Goal: Task Accomplishment & Management: Manage account settings

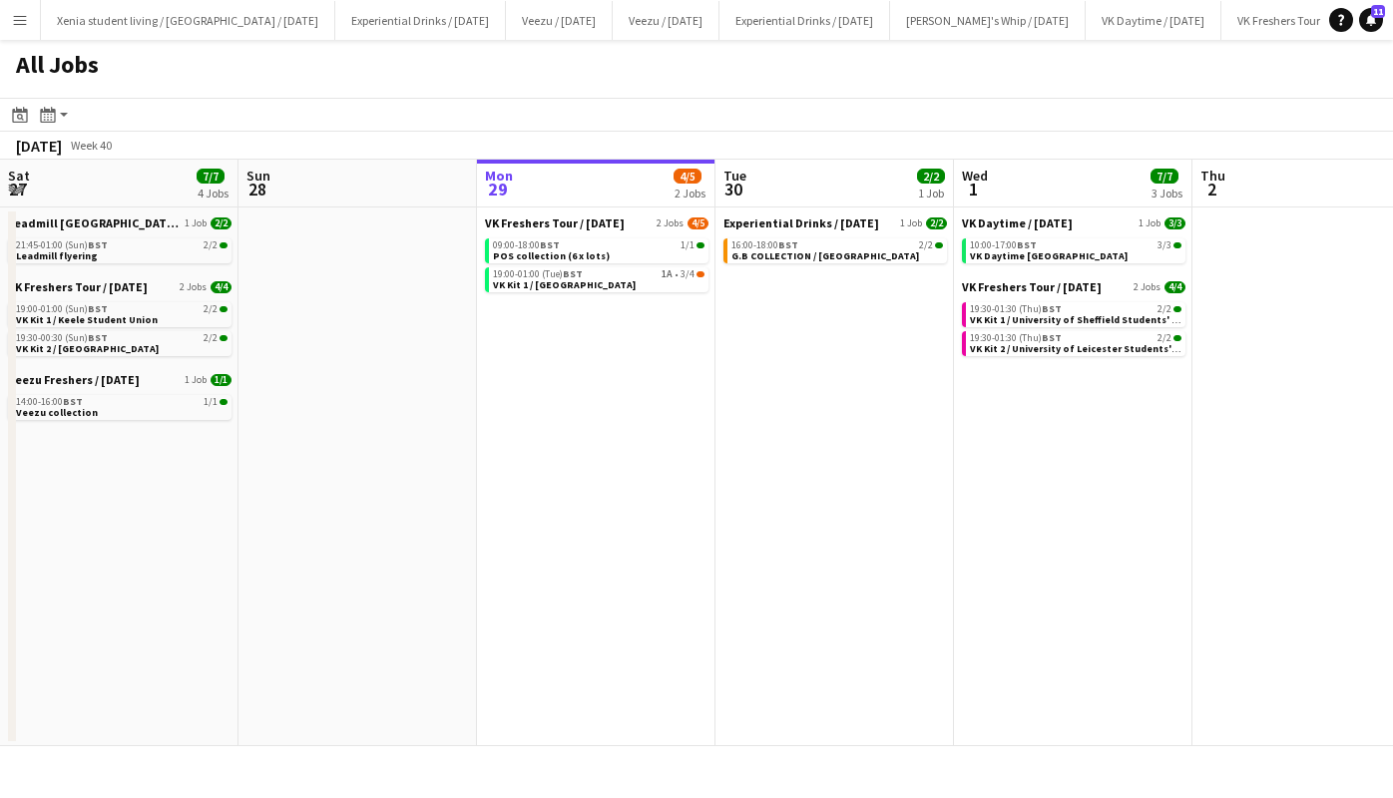
scroll to position [0, 788]
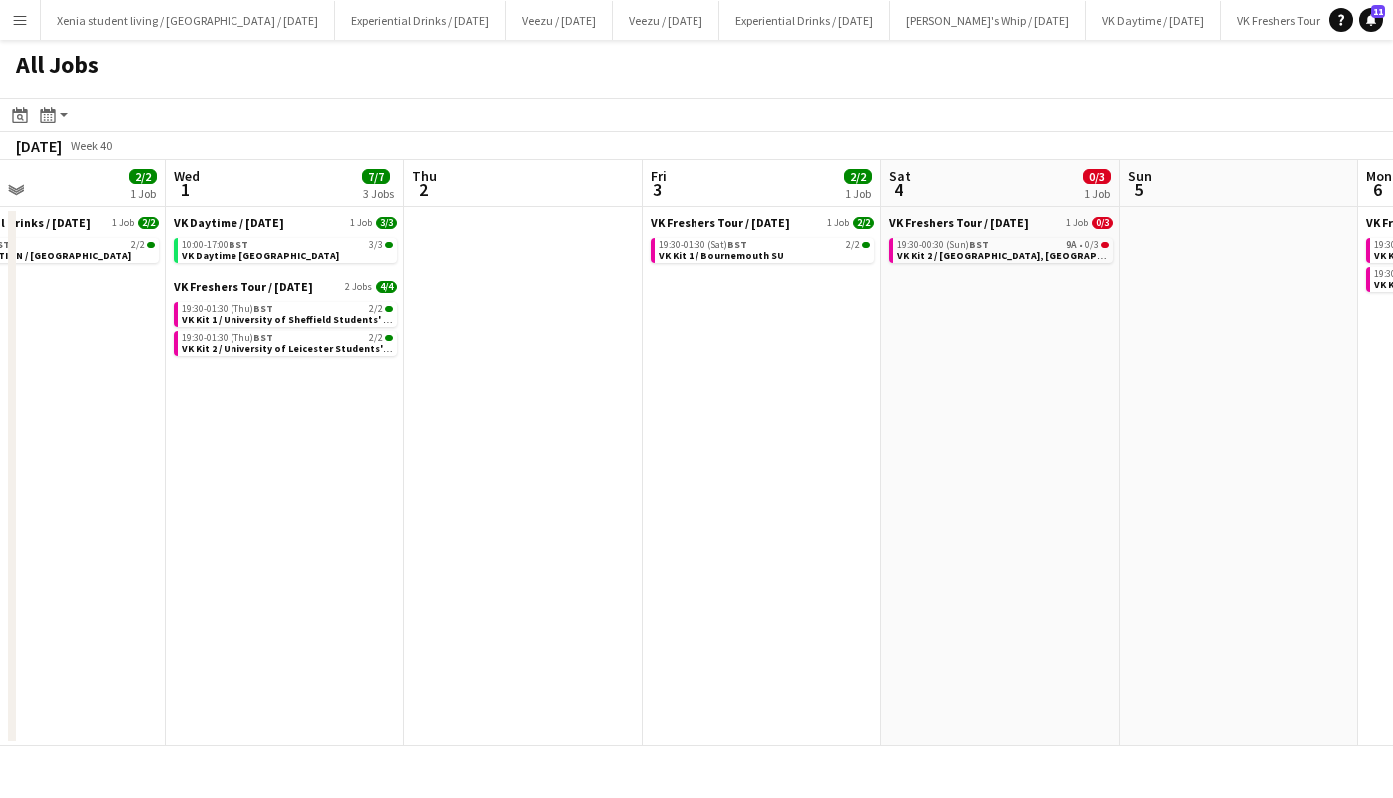
click at [332, 314] on span "VK Kit 1 / University of Sheffield Students' Union" at bounding box center [297, 319] width 230 height 13
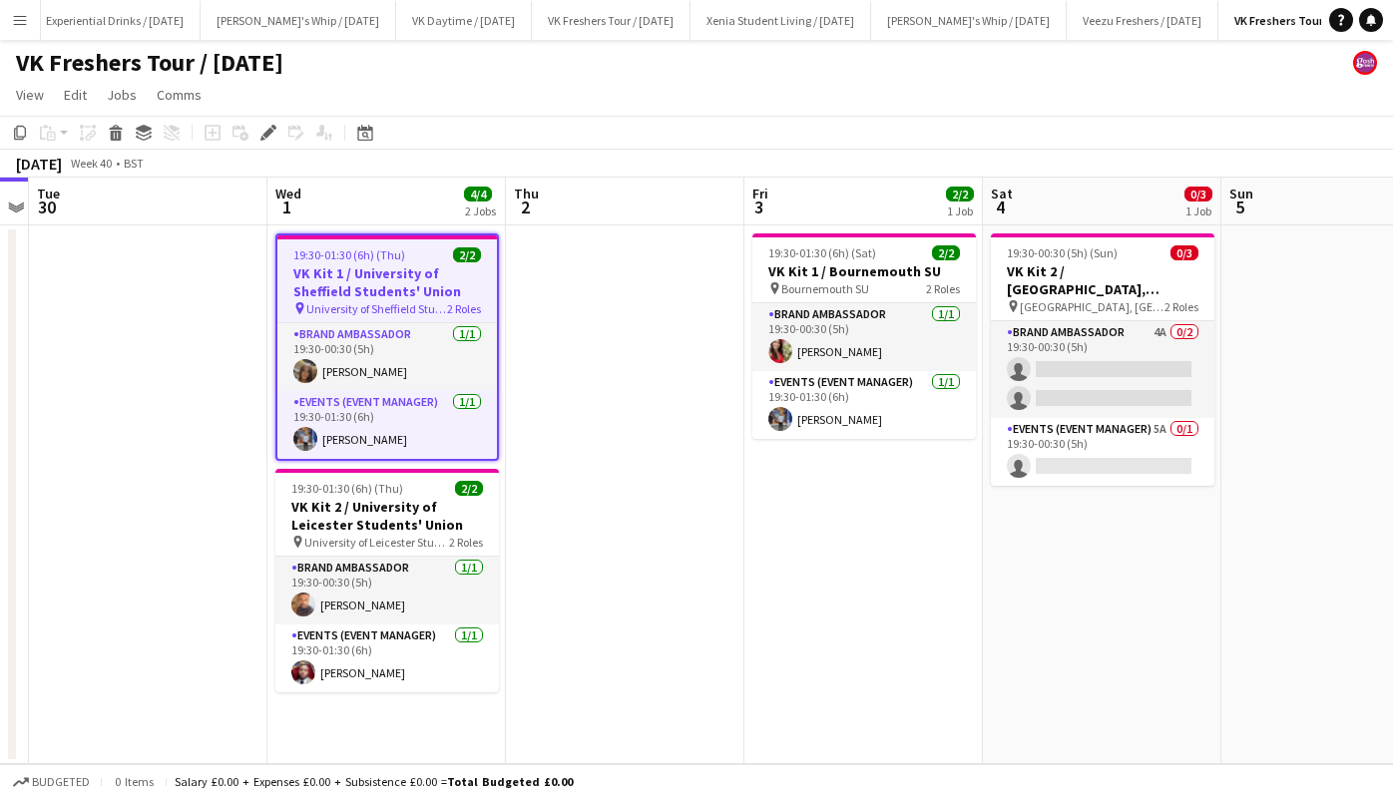
scroll to position [0, 728]
click at [349, 437] on app-card-role "Events (Event Manager) 1/1 19:30-01:30 (6h) Callum Clark" at bounding box center [387, 425] width 220 height 68
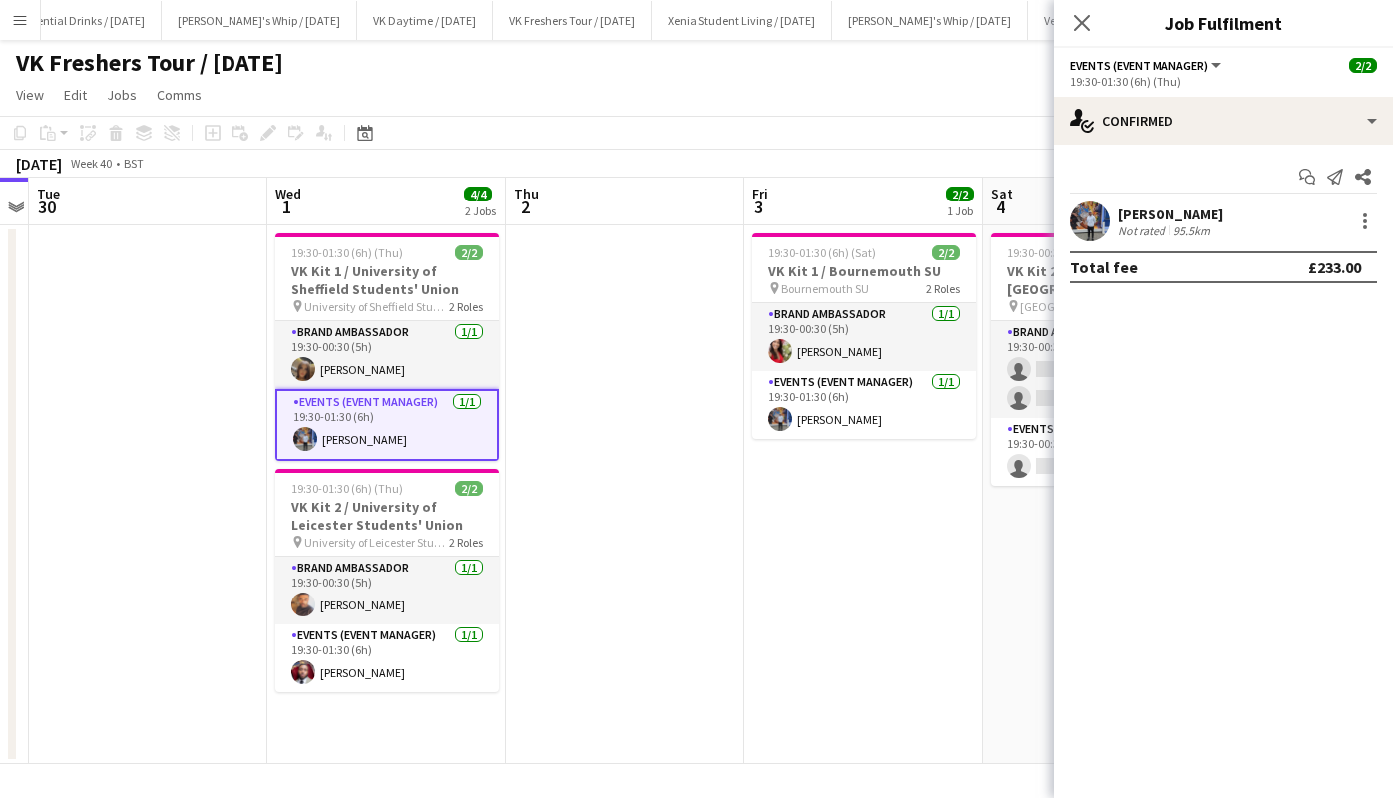
click at [1166, 208] on div "Callum Clark" at bounding box center [1170, 215] width 106 height 18
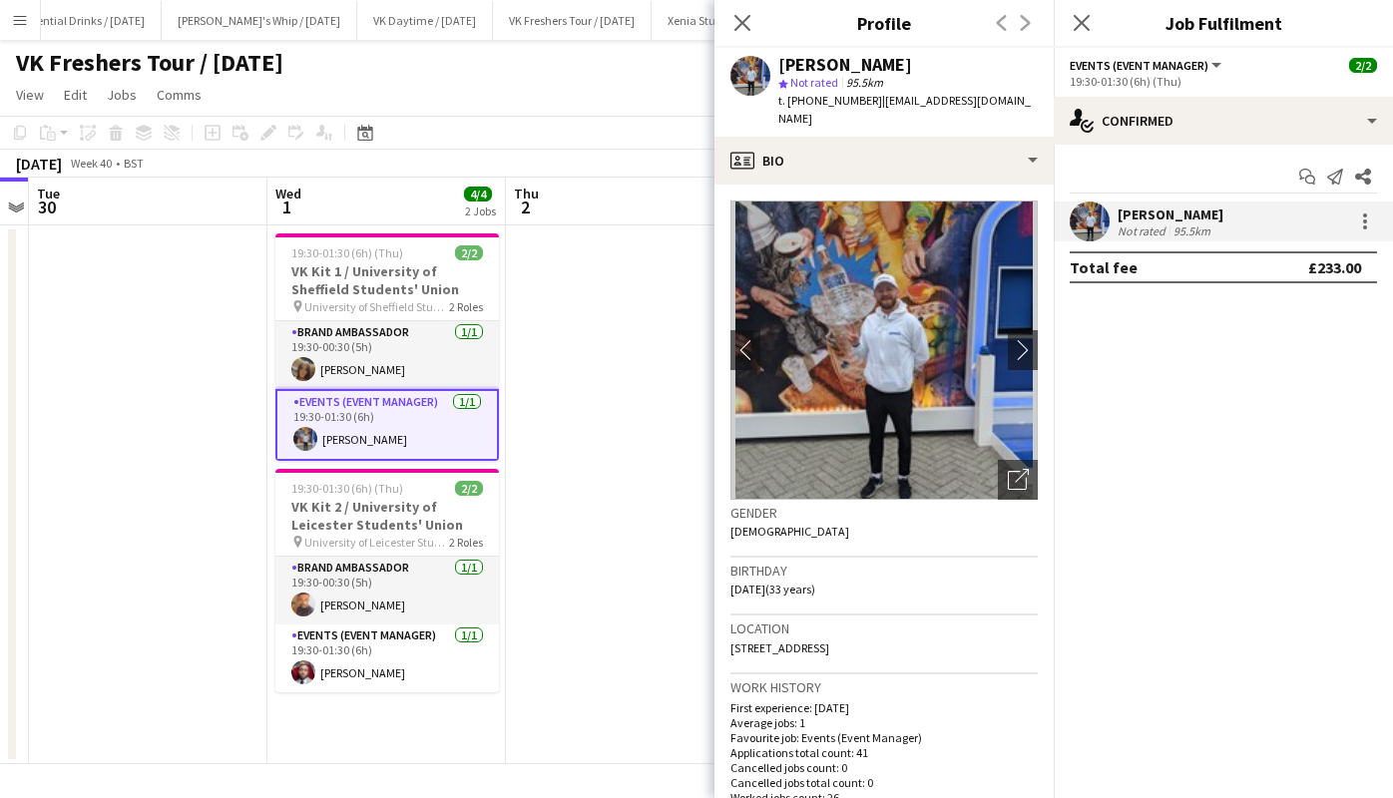
scroll to position [236, 0]
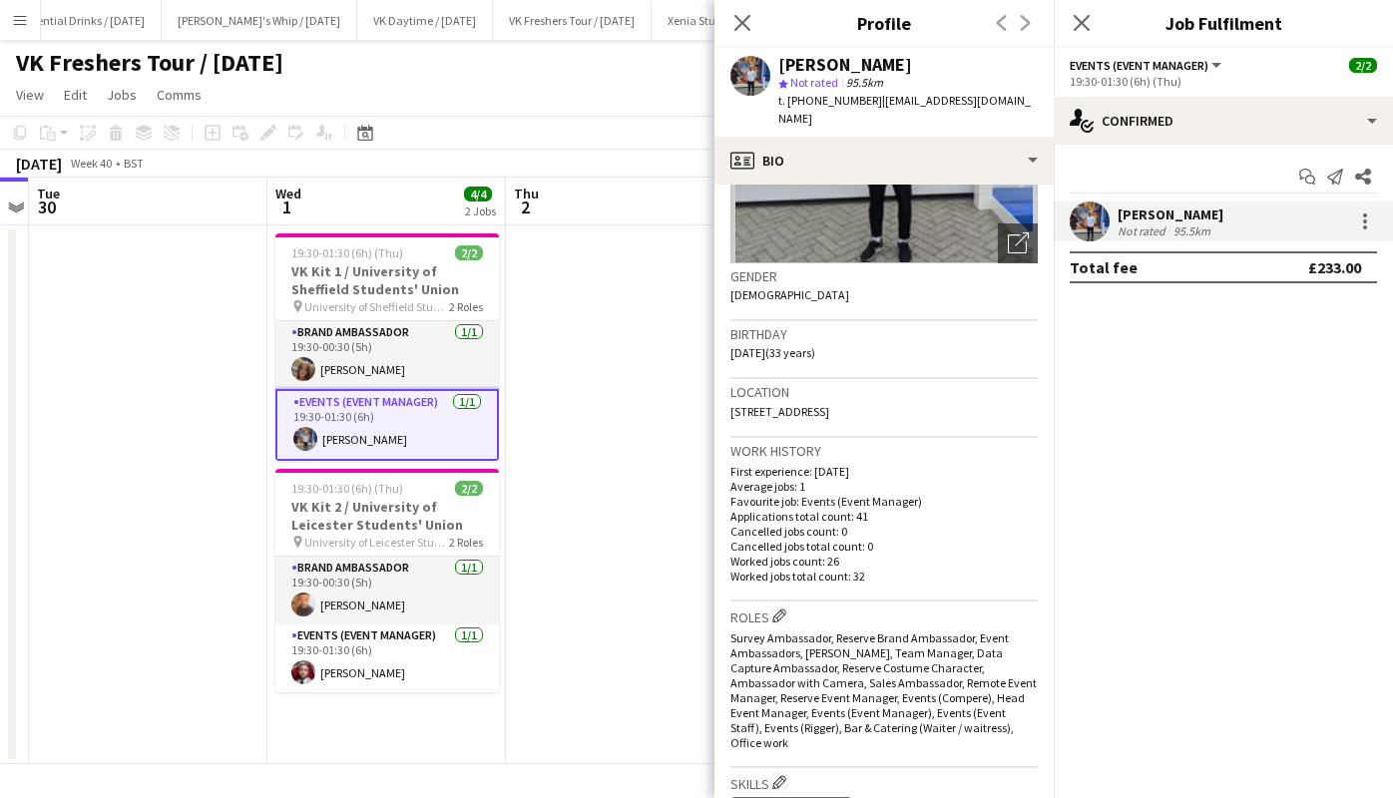
click at [1082, 22] on icon at bounding box center [1082, 23] width 16 height 16
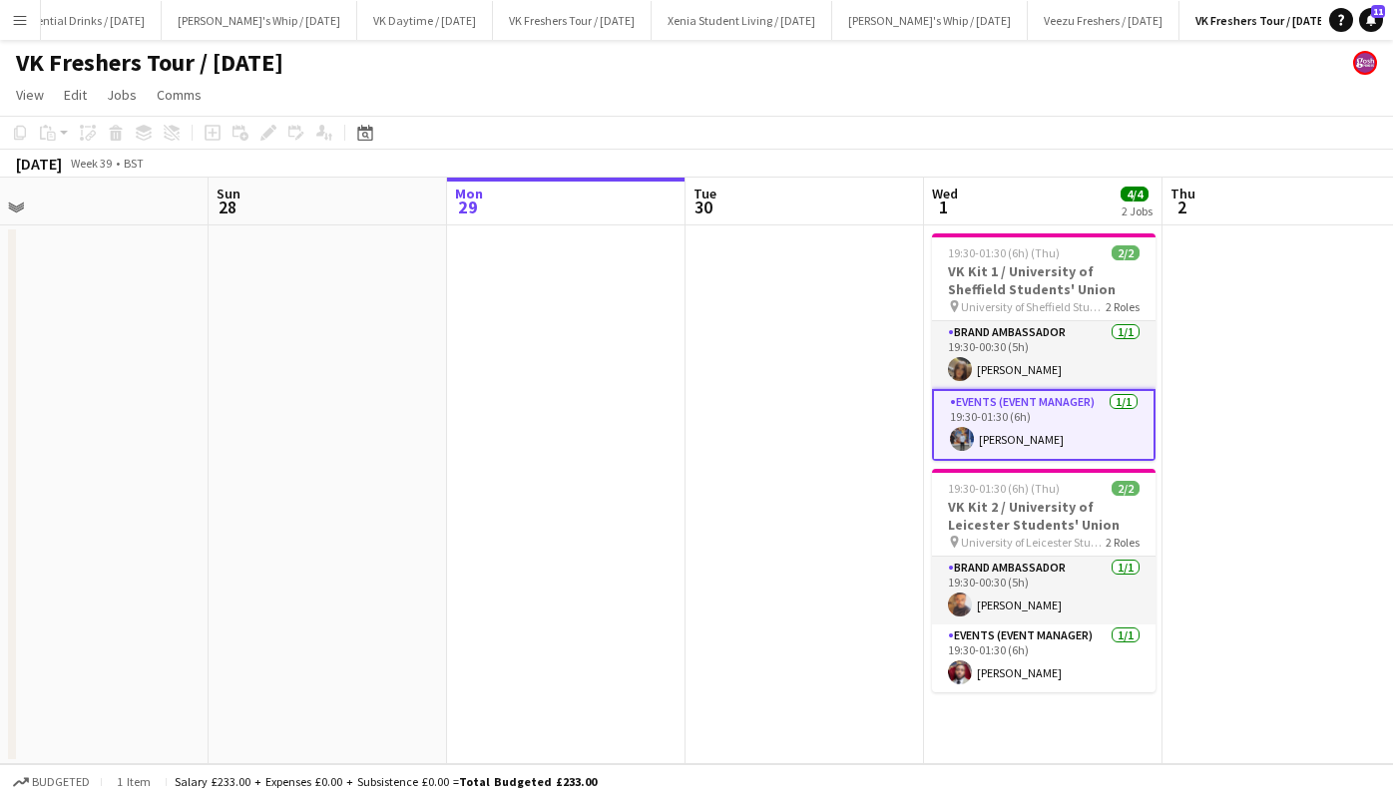
scroll to position [0, 763]
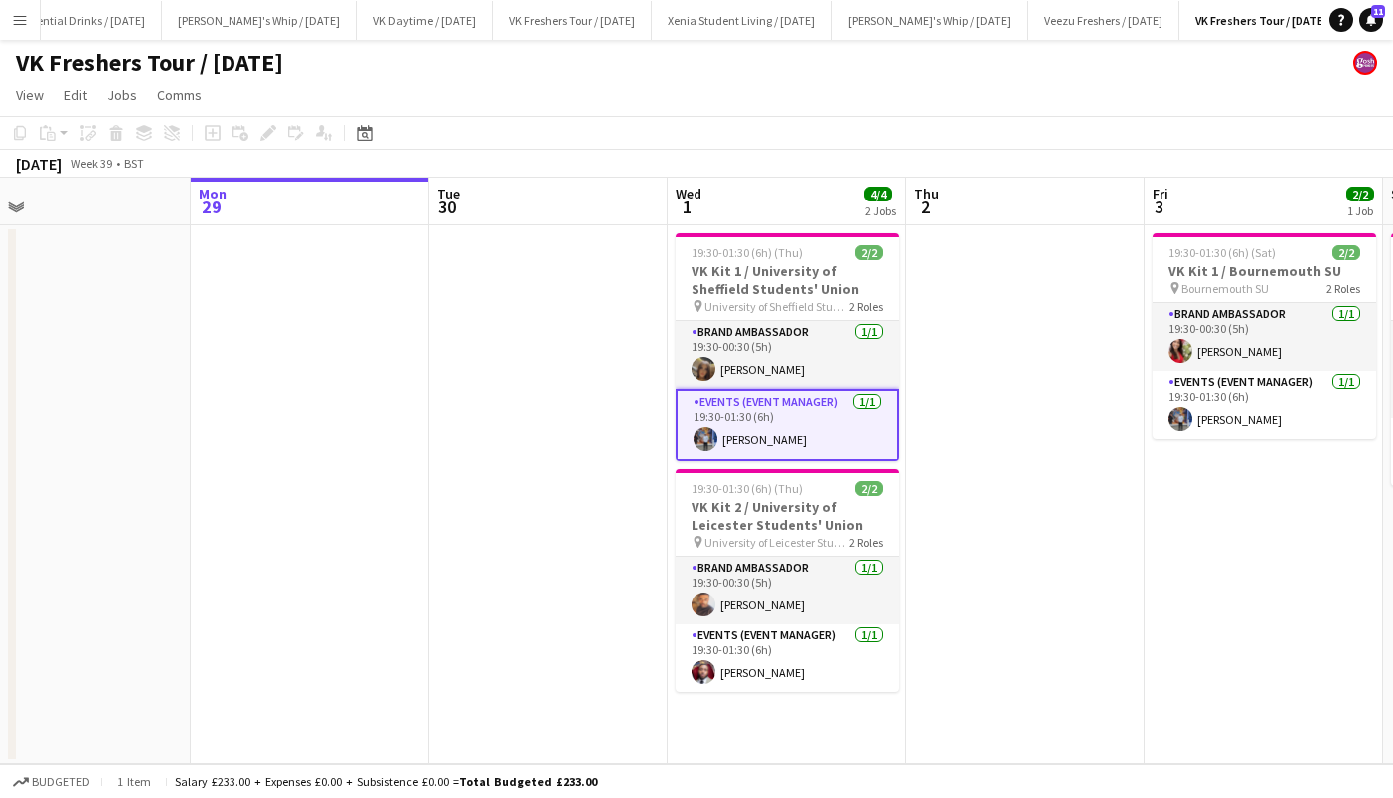
click at [15, 24] on app-icon "Menu" at bounding box center [20, 20] width 16 height 16
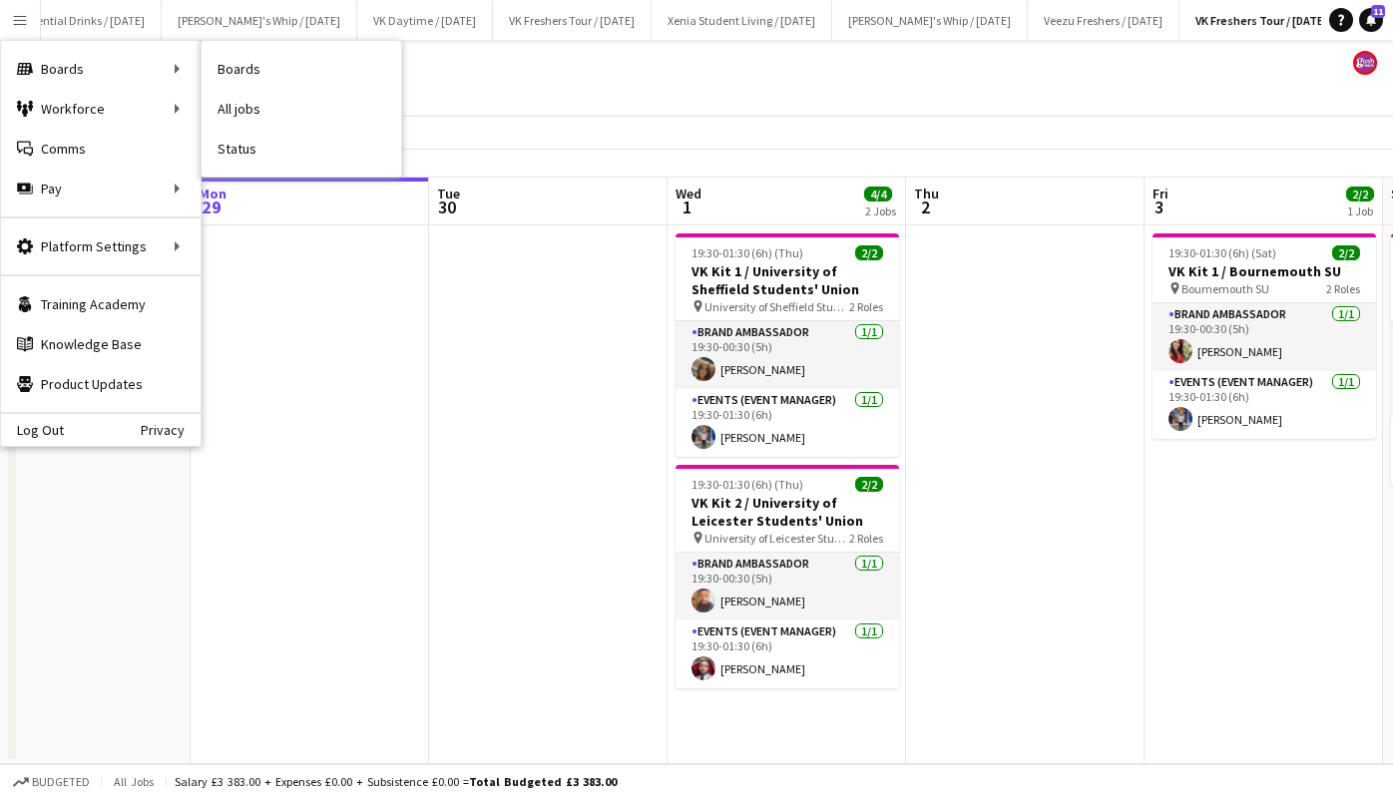
click at [231, 102] on link "All jobs" at bounding box center [302, 109] width 200 height 40
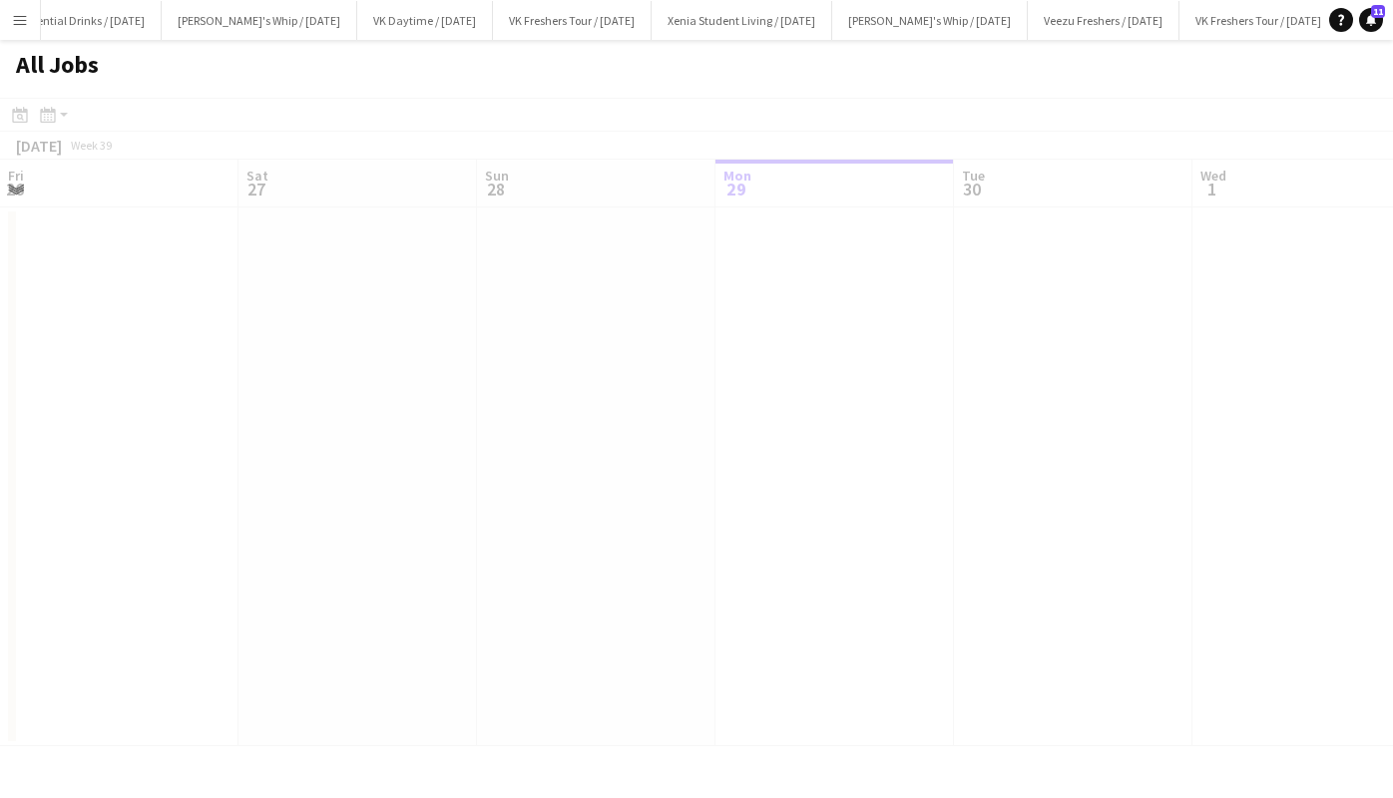
scroll to position [0, 477]
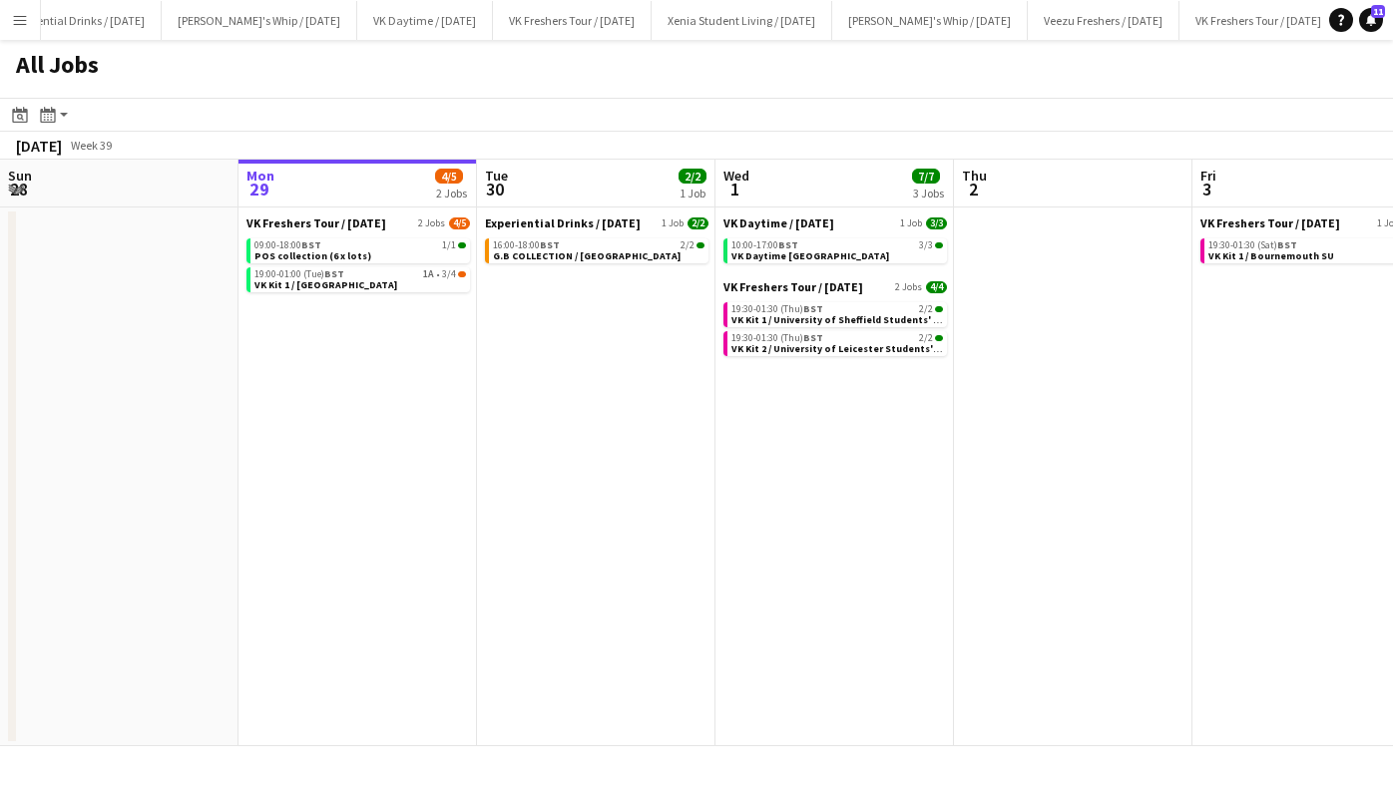
click at [376, 289] on span "VK Kit 1 / [GEOGRAPHIC_DATA]" at bounding box center [325, 284] width 143 height 13
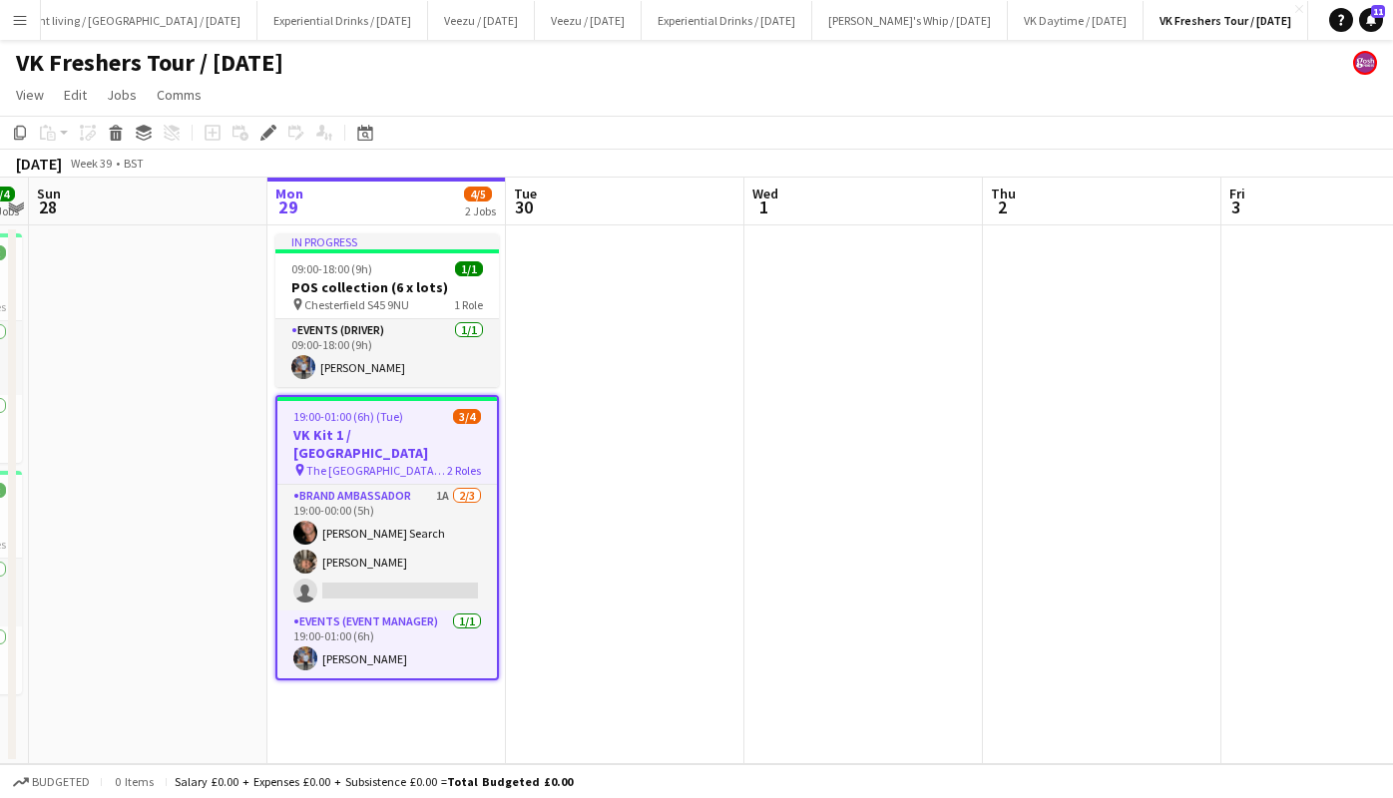
click at [416, 419] on div "19:00-01:00 (6h) (Tue) 3/4" at bounding box center [387, 416] width 220 height 15
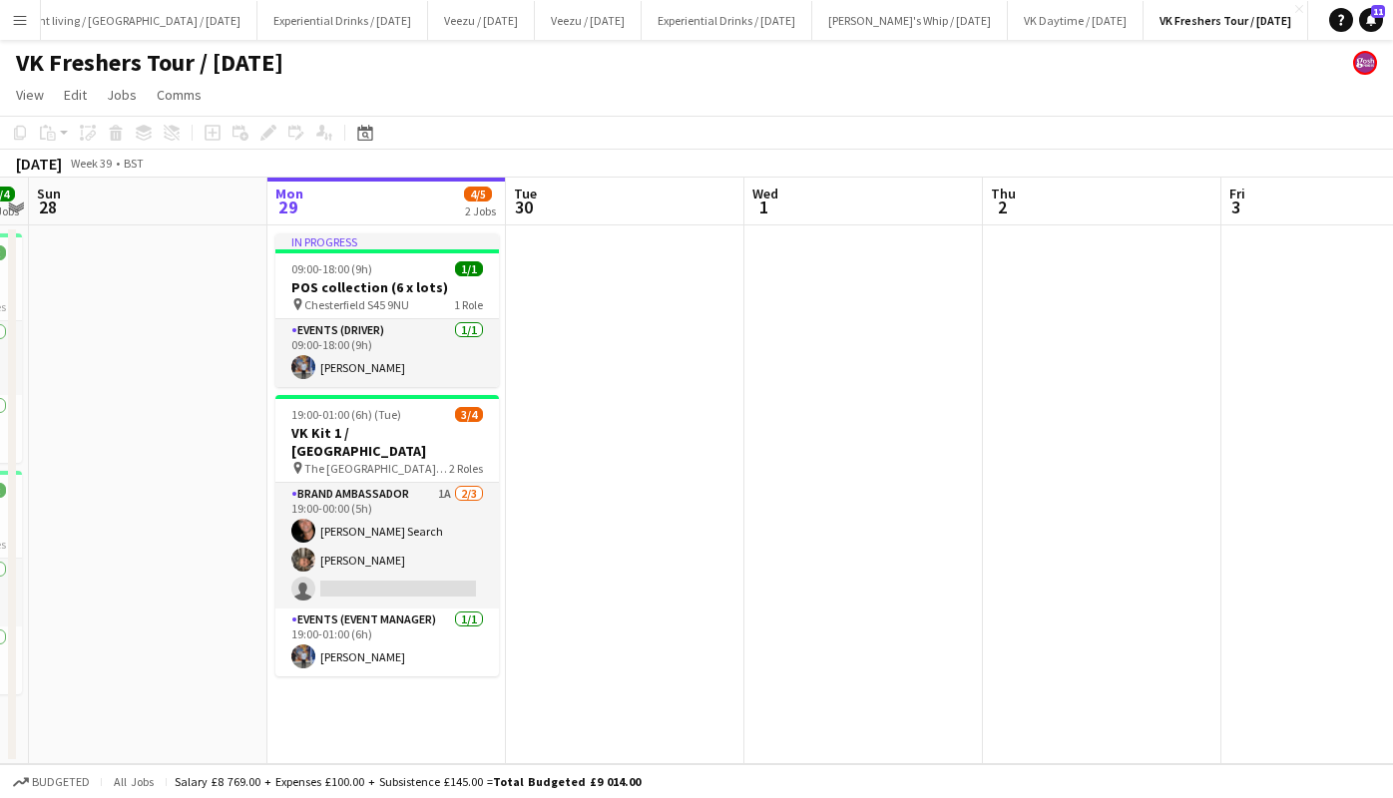
click at [416, 419] on div "19:00-01:00 (6h) (Tue) 3/4" at bounding box center [386, 414] width 223 height 15
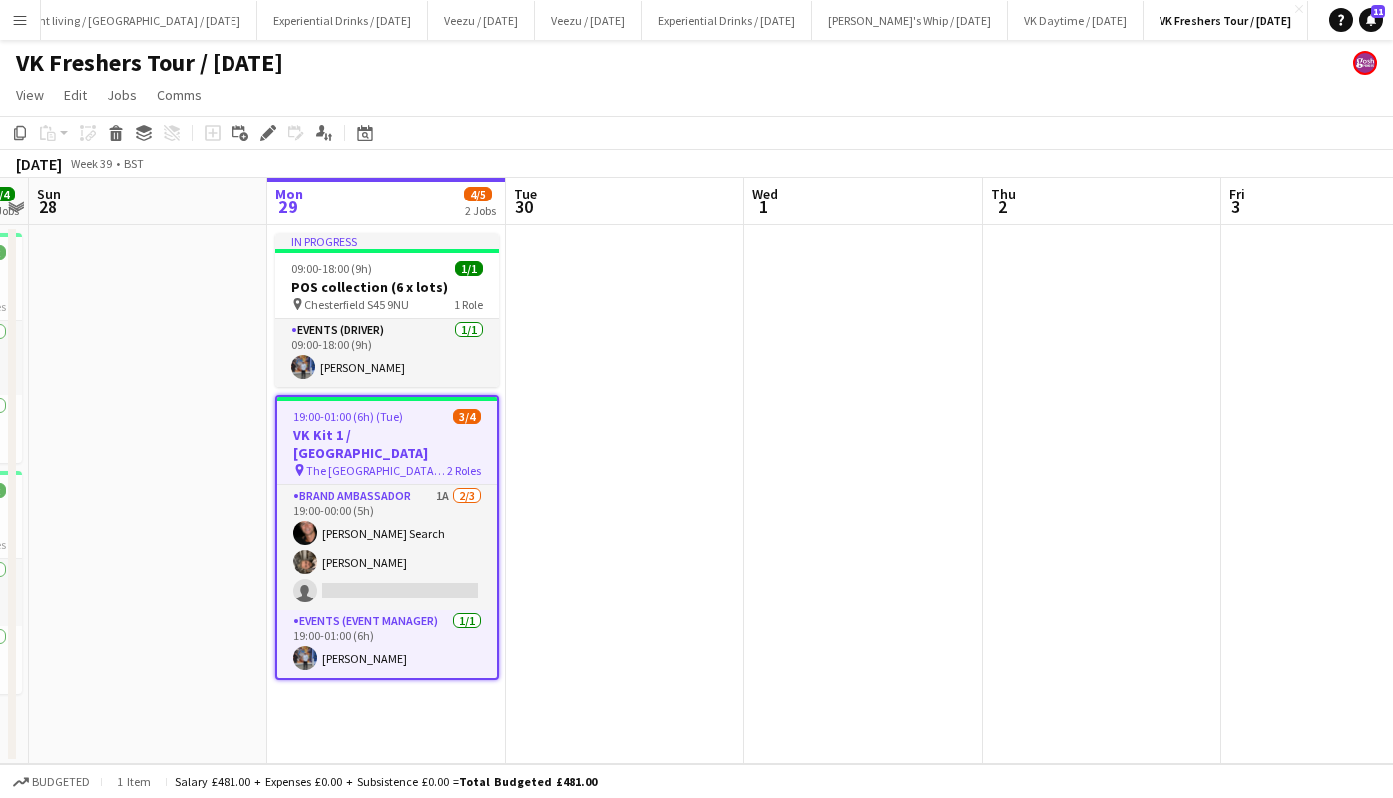
click at [267, 131] on icon at bounding box center [267, 133] width 11 height 11
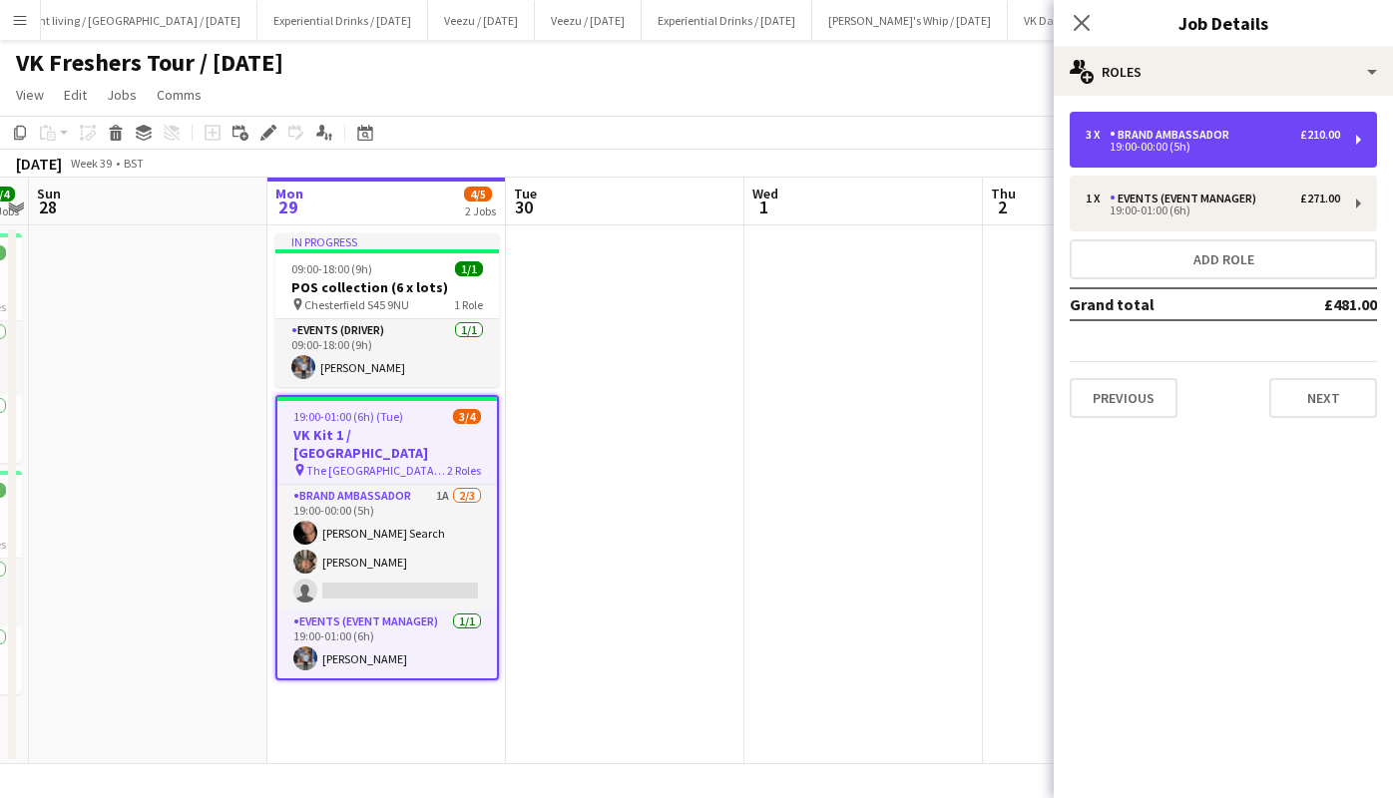
click at [1222, 153] on div "3 x Brand Ambassador £210.00 19:00-00:00 (5h)" at bounding box center [1223, 140] width 307 height 56
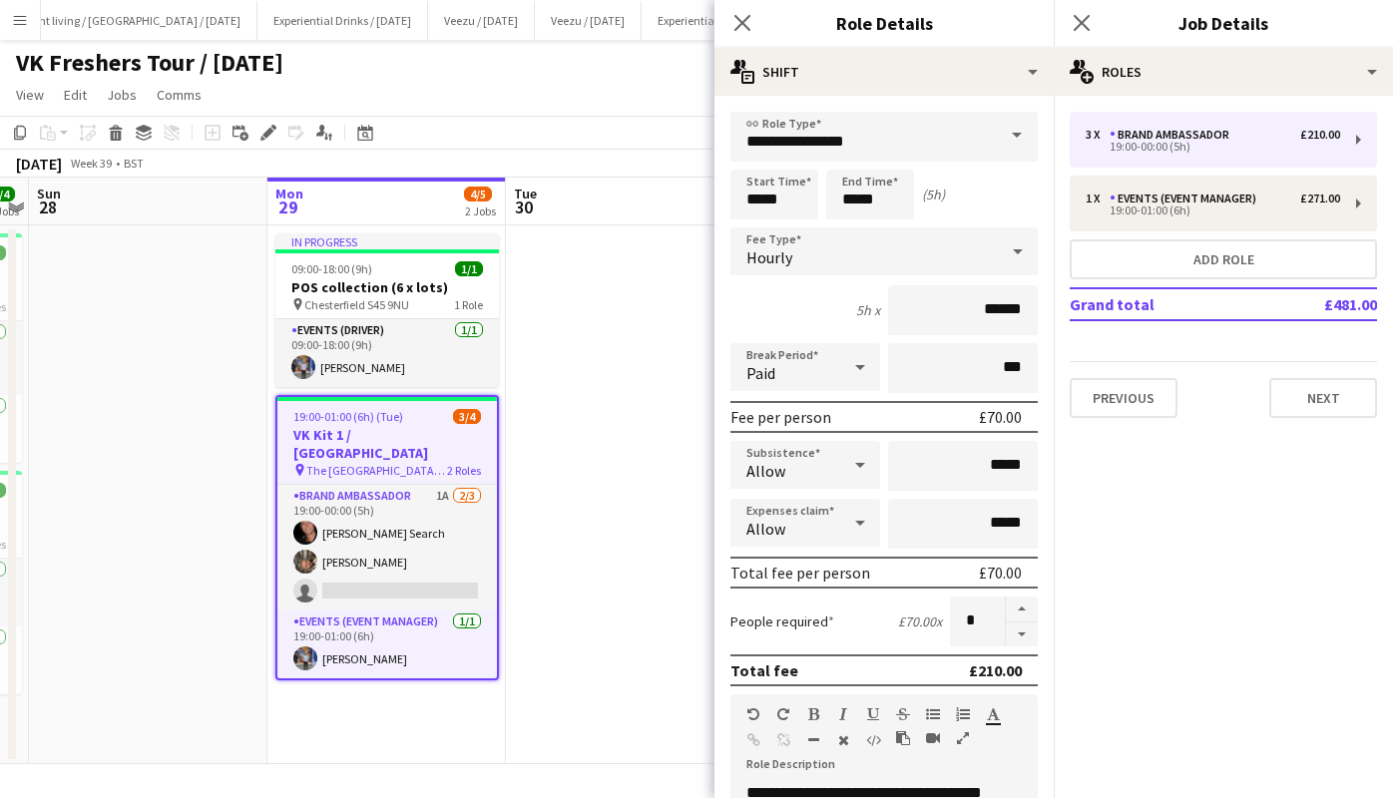
click at [1006, 630] on button "button" at bounding box center [1022, 635] width 32 height 25
type input "*"
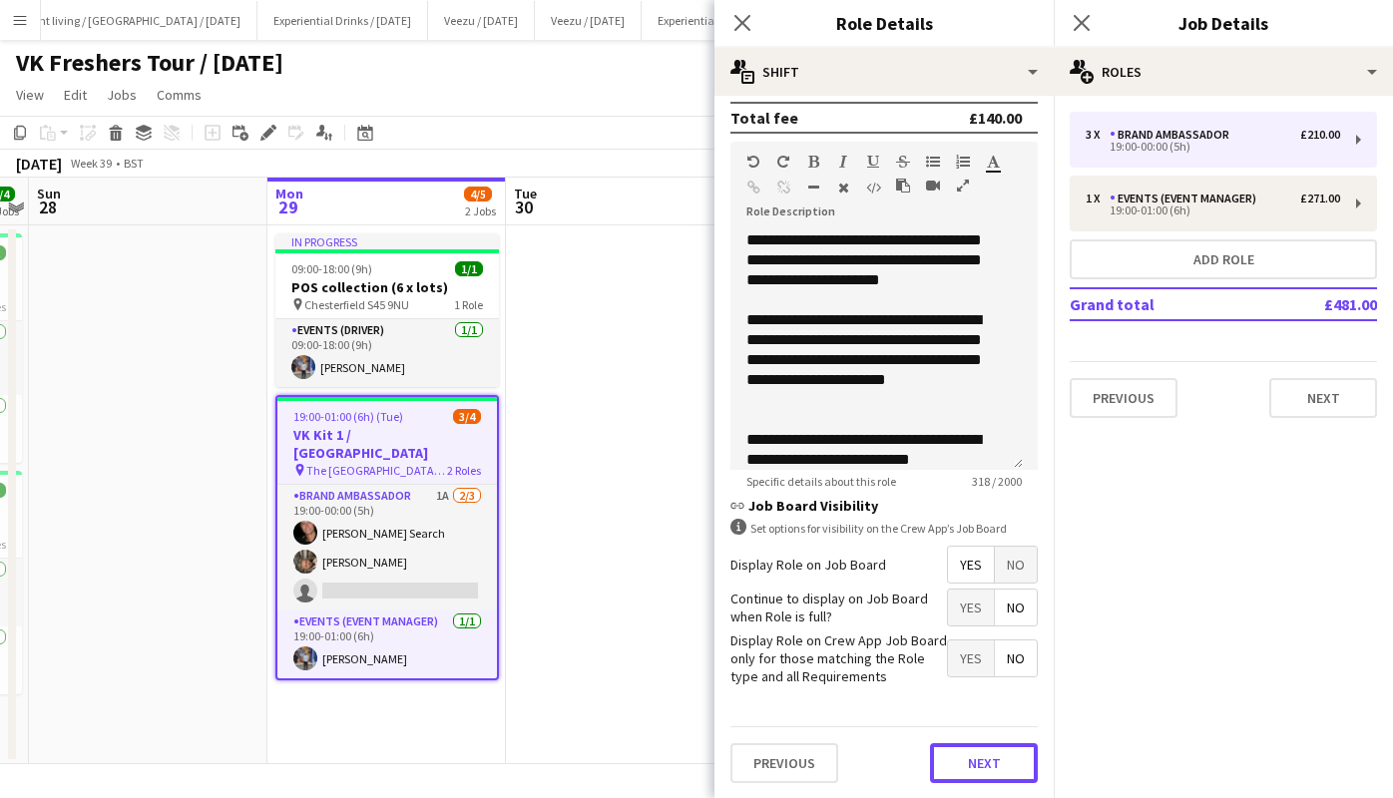
click at [992, 752] on button "Next" at bounding box center [984, 763] width 108 height 40
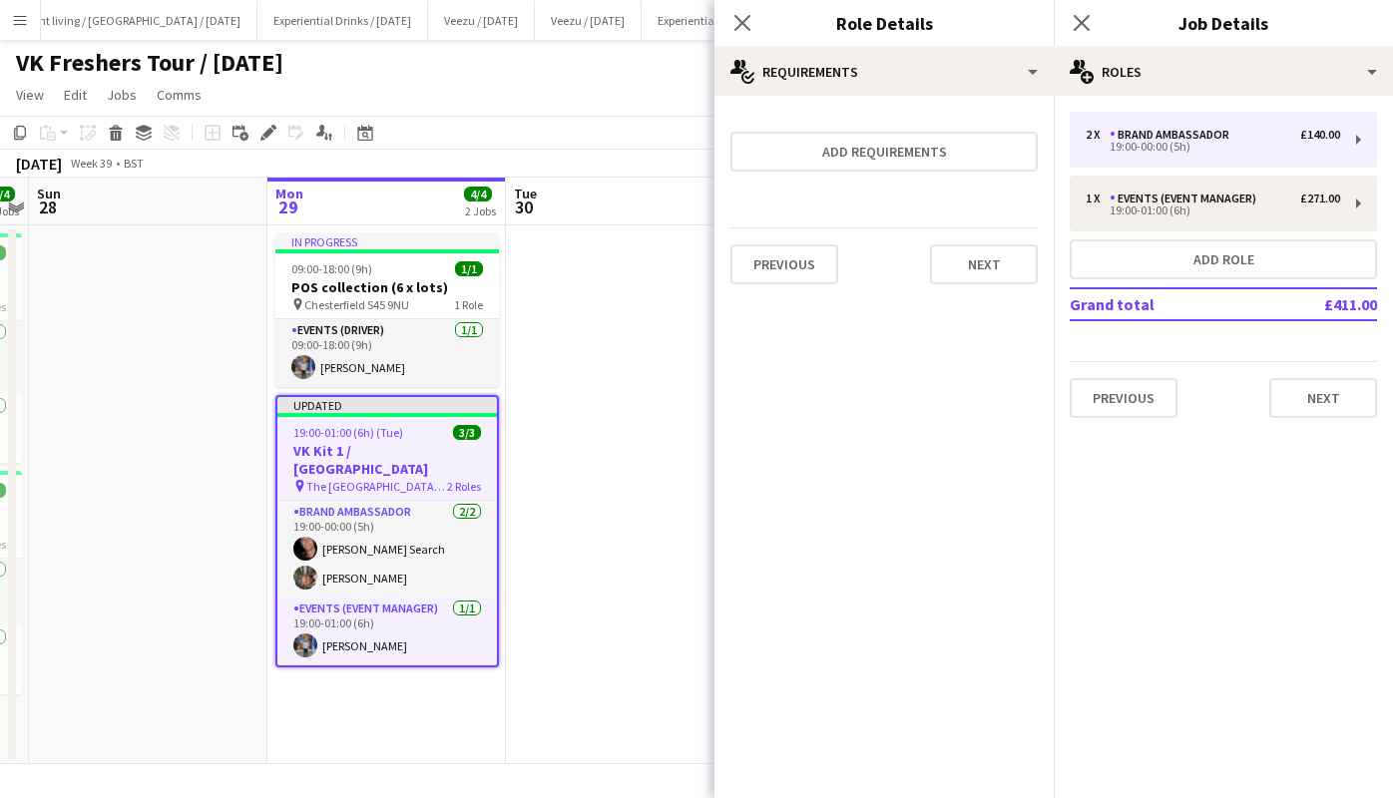
scroll to position [0, 0]
click at [989, 274] on button "Next" at bounding box center [984, 264] width 108 height 40
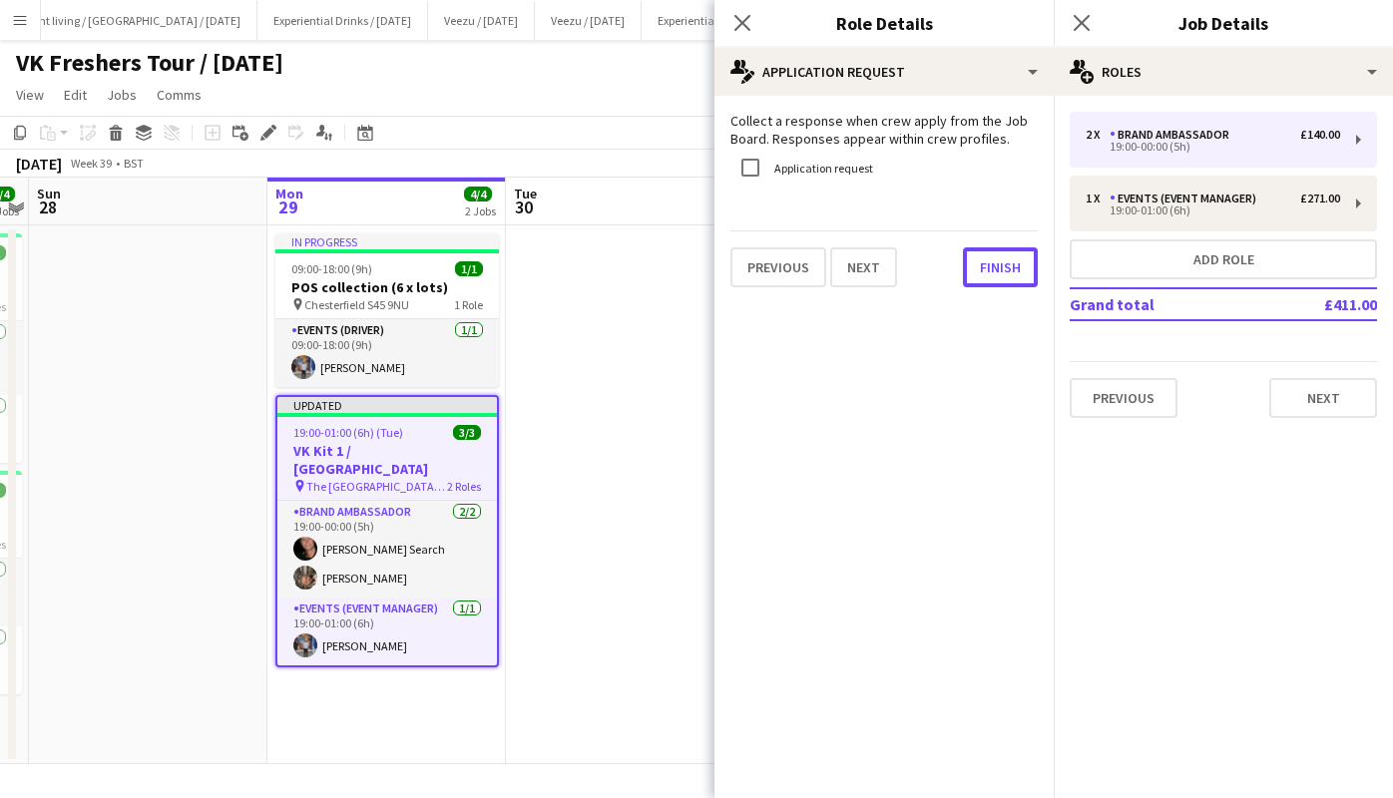
click at [998, 264] on button "Finish" at bounding box center [1000, 267] width 75 height 40
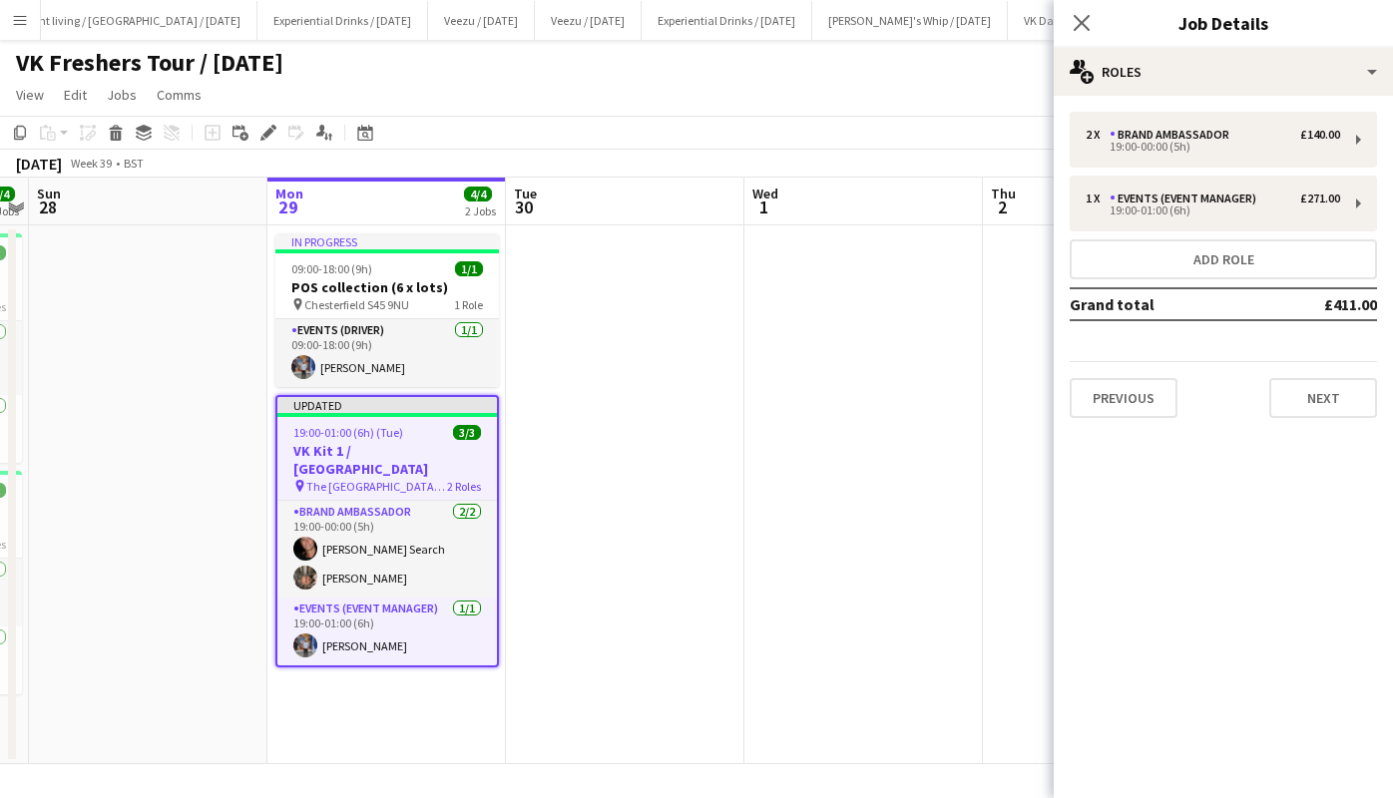
click at [1079, 23] on icon "Close pop-in" at bounding box center [1082, 23] width 16 height 16
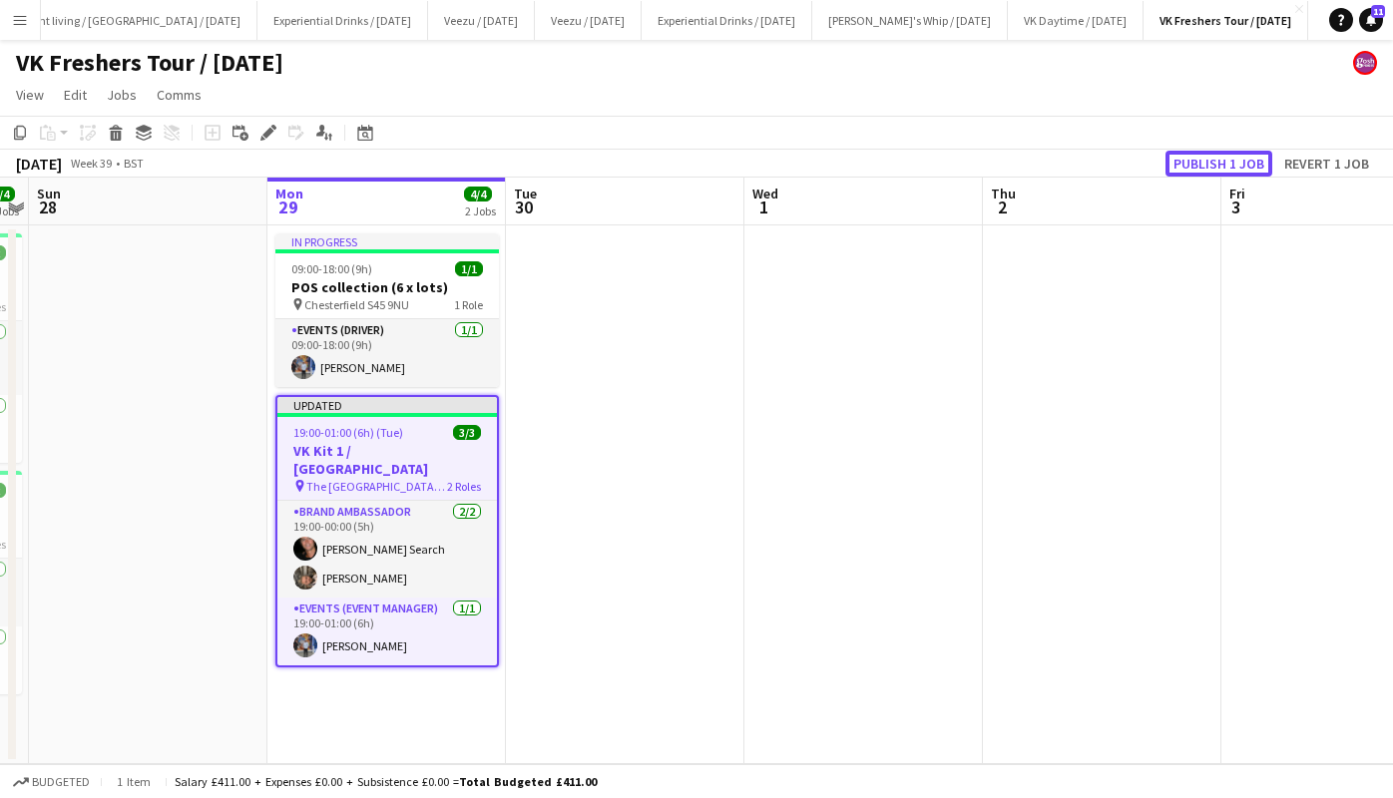
click at [1207, 157] on button "Publish 1 job" at bounding box center [1218, 164] width 107 height 26
